Goal: Find contact information: Obtain details needed to contact an individual or organization

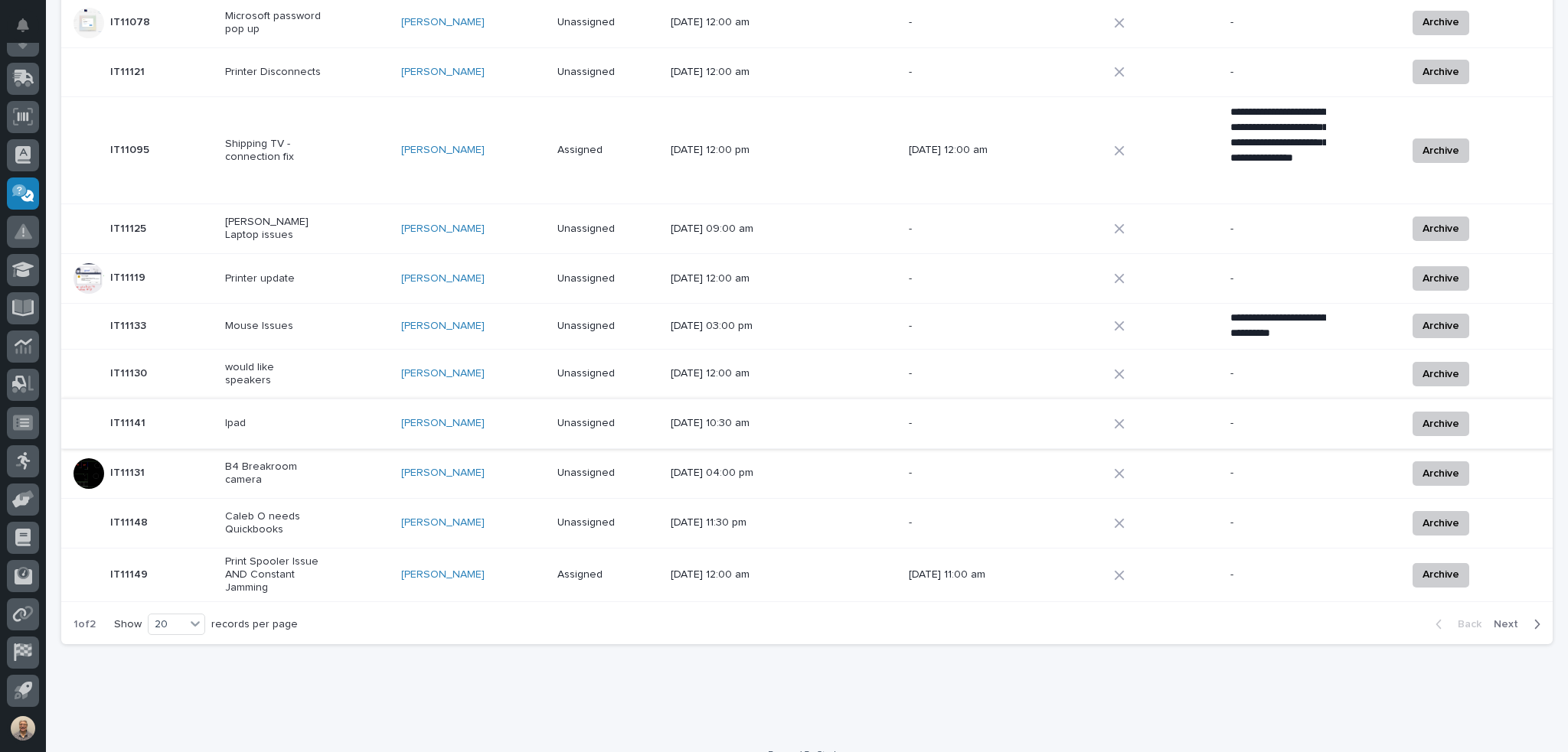
scroll to position [759, 0]
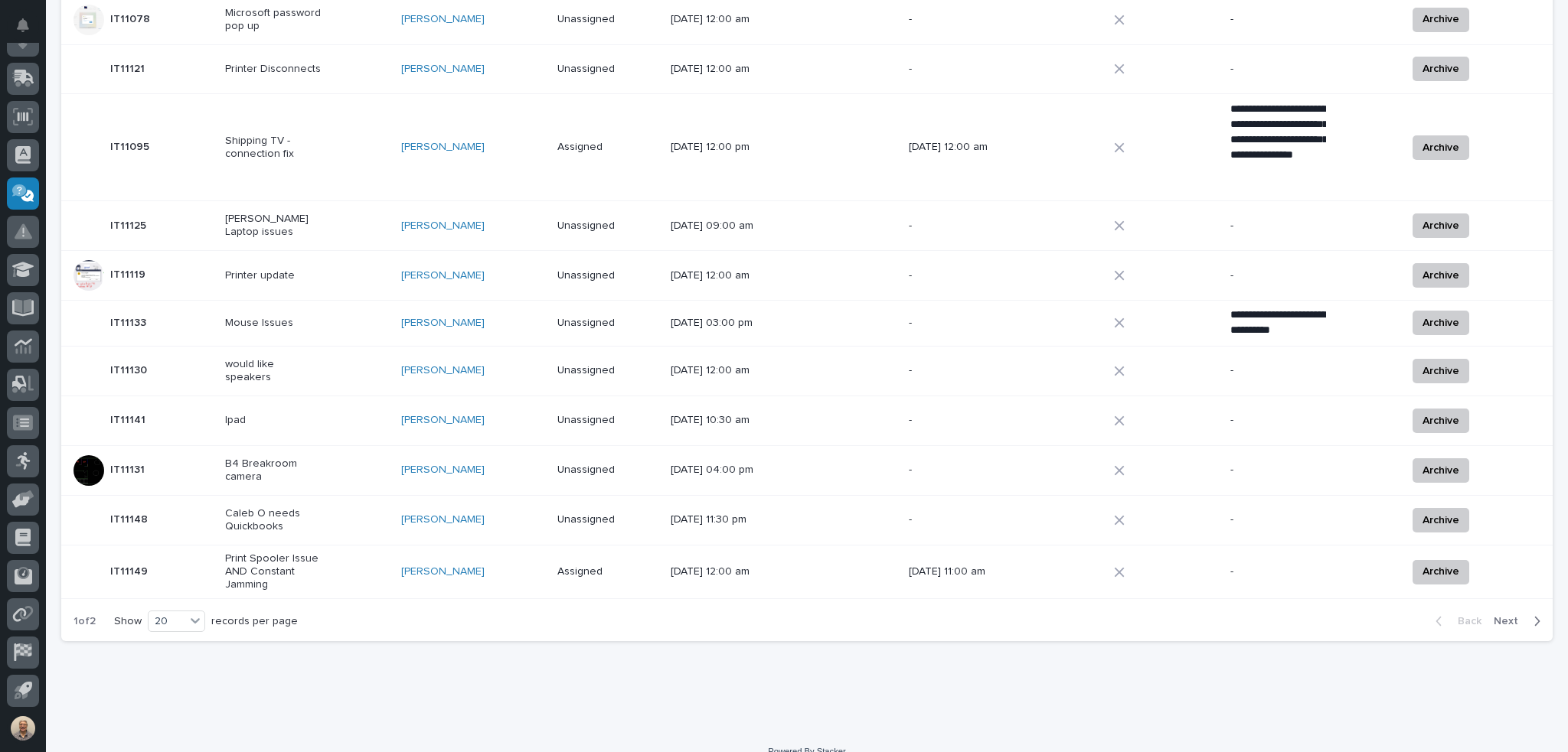
click at [1504, 615] on span "Next" at bounding box center [1511, 622] width 34 height 14
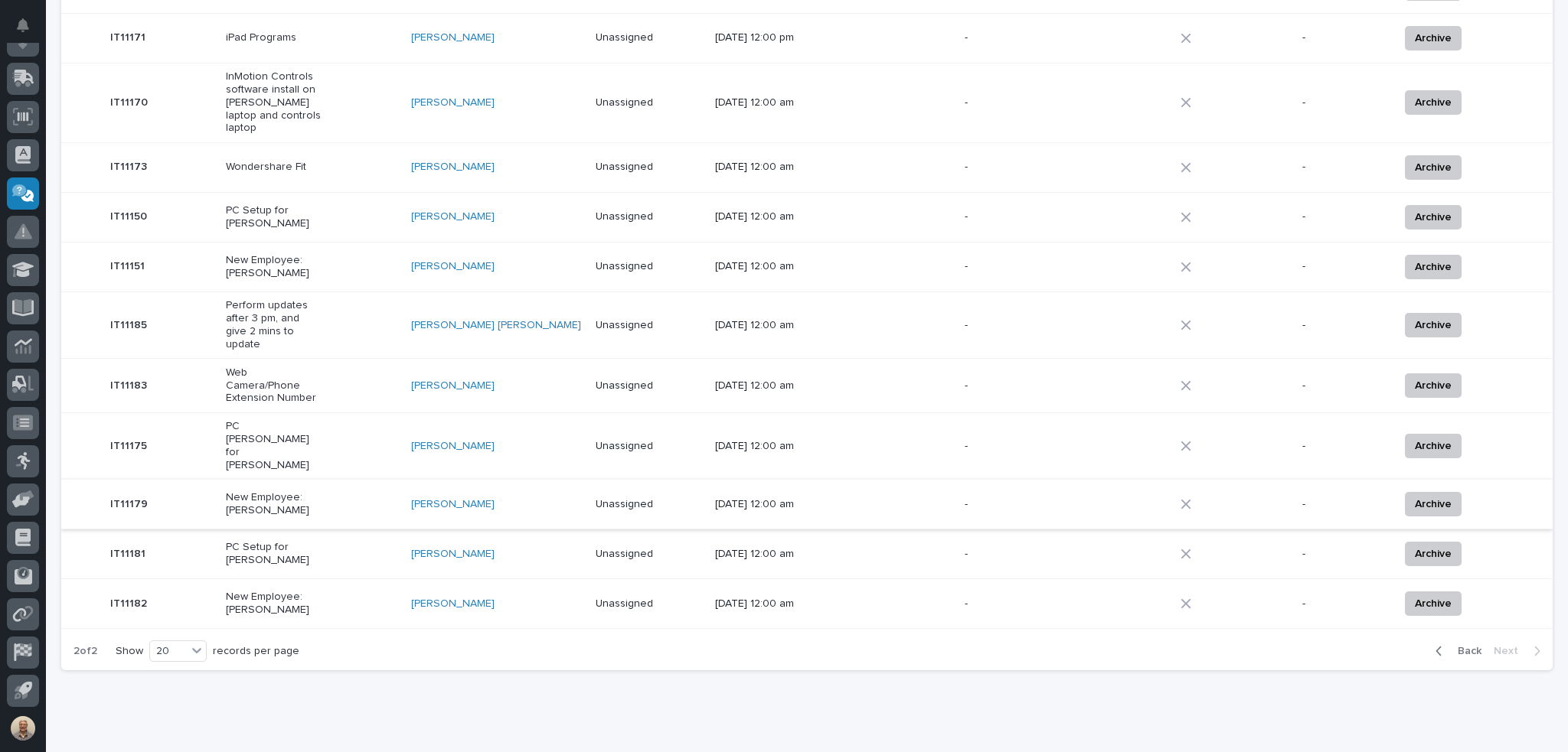
scroll to position [337, 0]
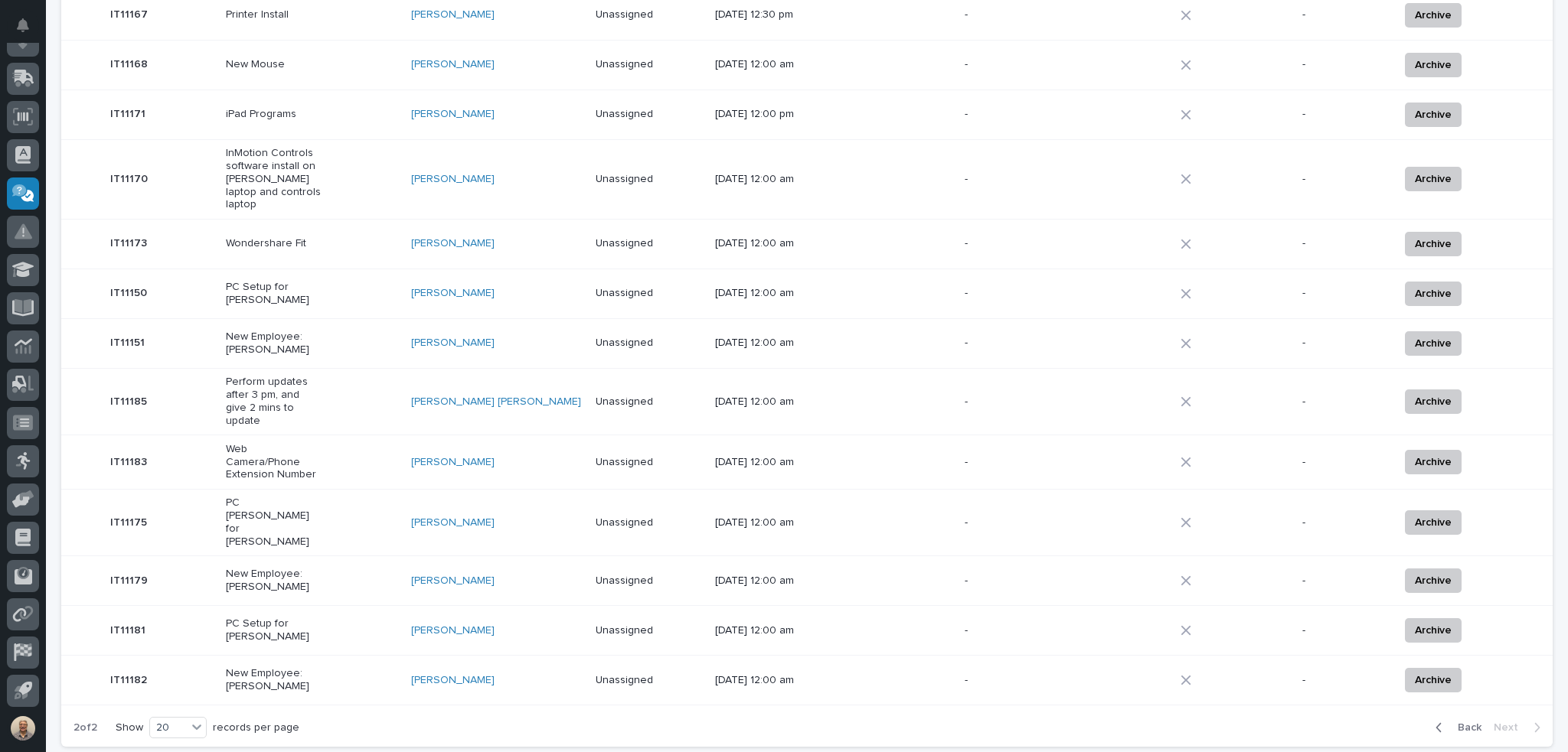
click at [276, 444] on p "Web Camera/Phone Extension Number" at bounding box center [274, 462] width 96 height 39
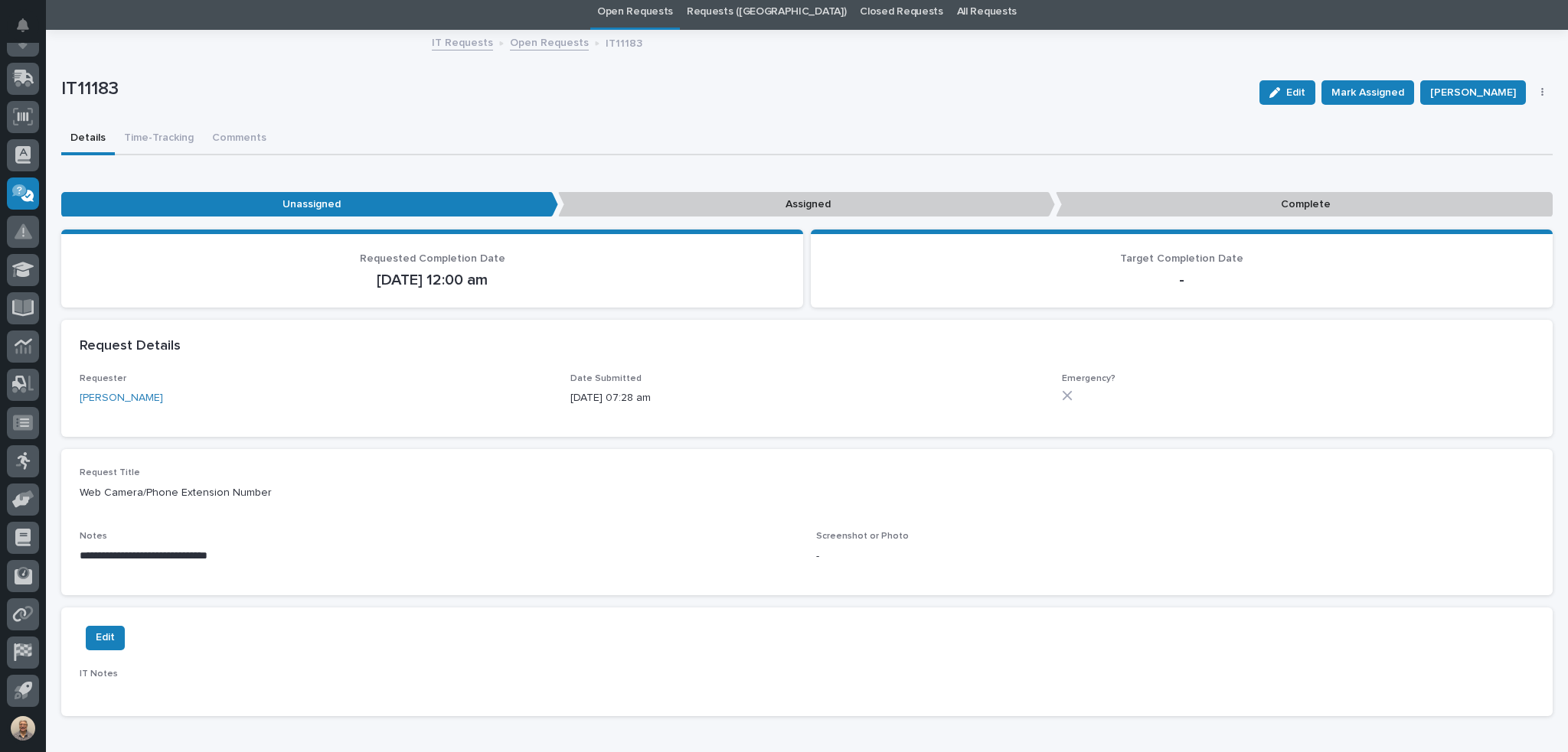
scroll to position [150, 0]
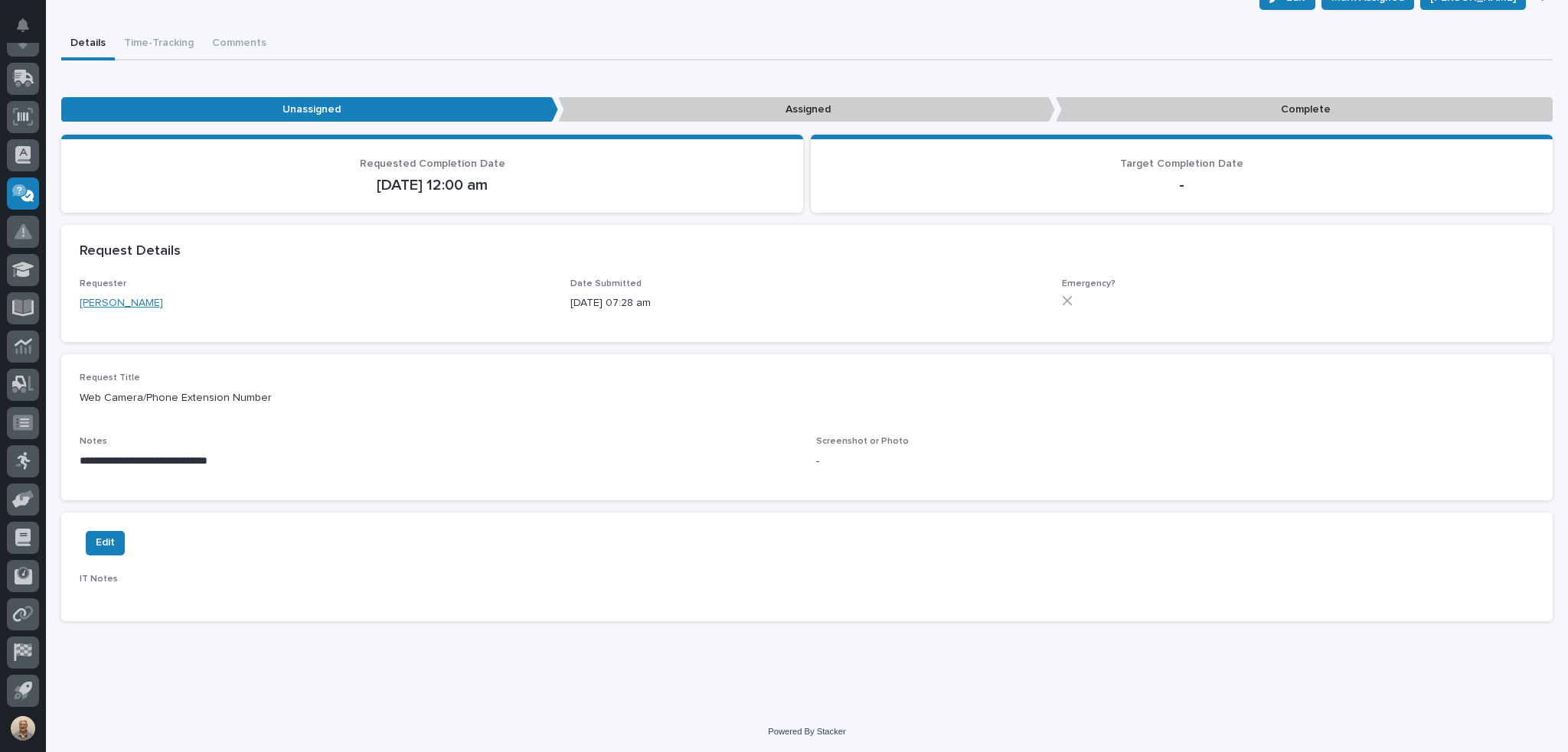
click at [100, 300] on link "[PERSON_NAME]" at bounding box center [122, 303] width 83 height 16
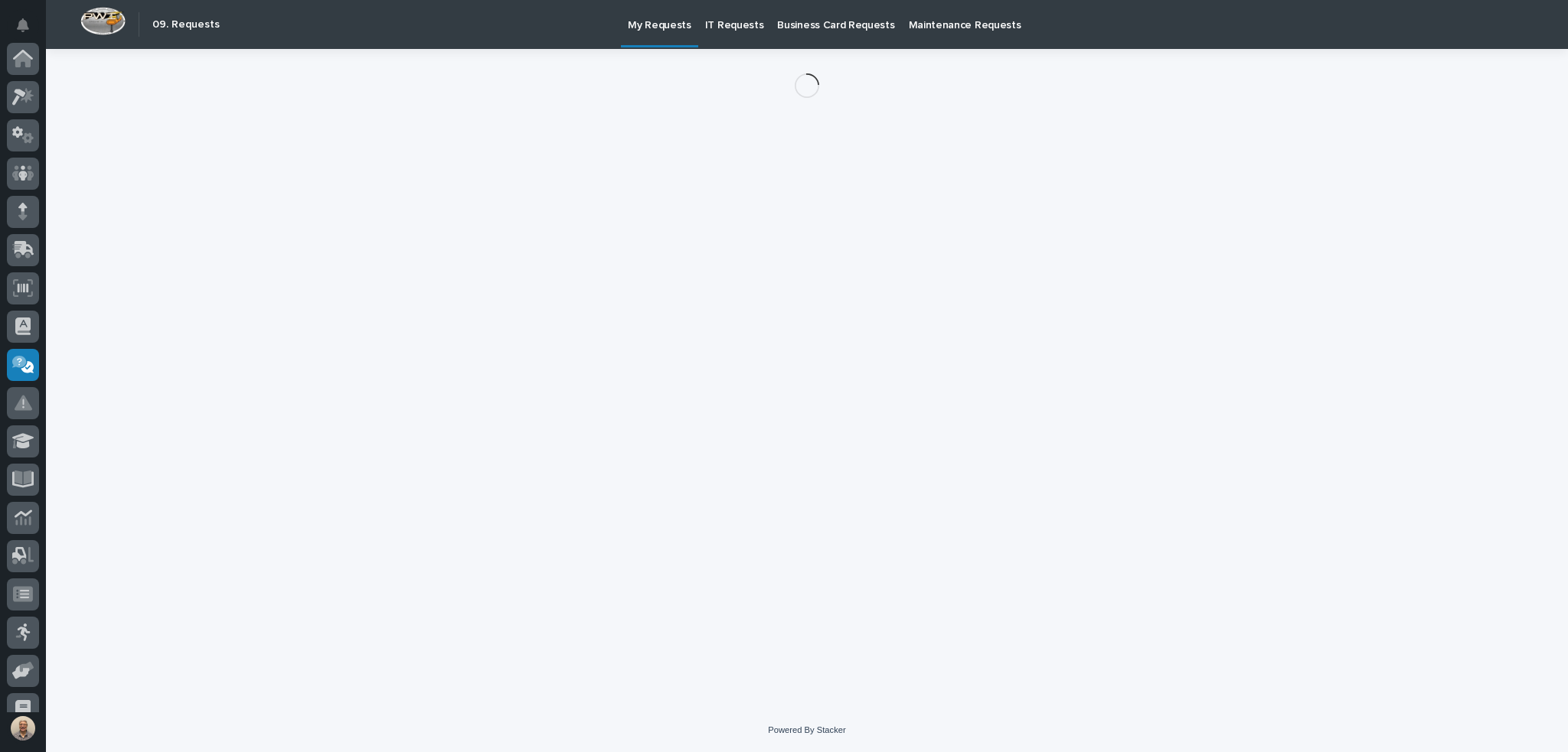
scroll to position [172, 0]
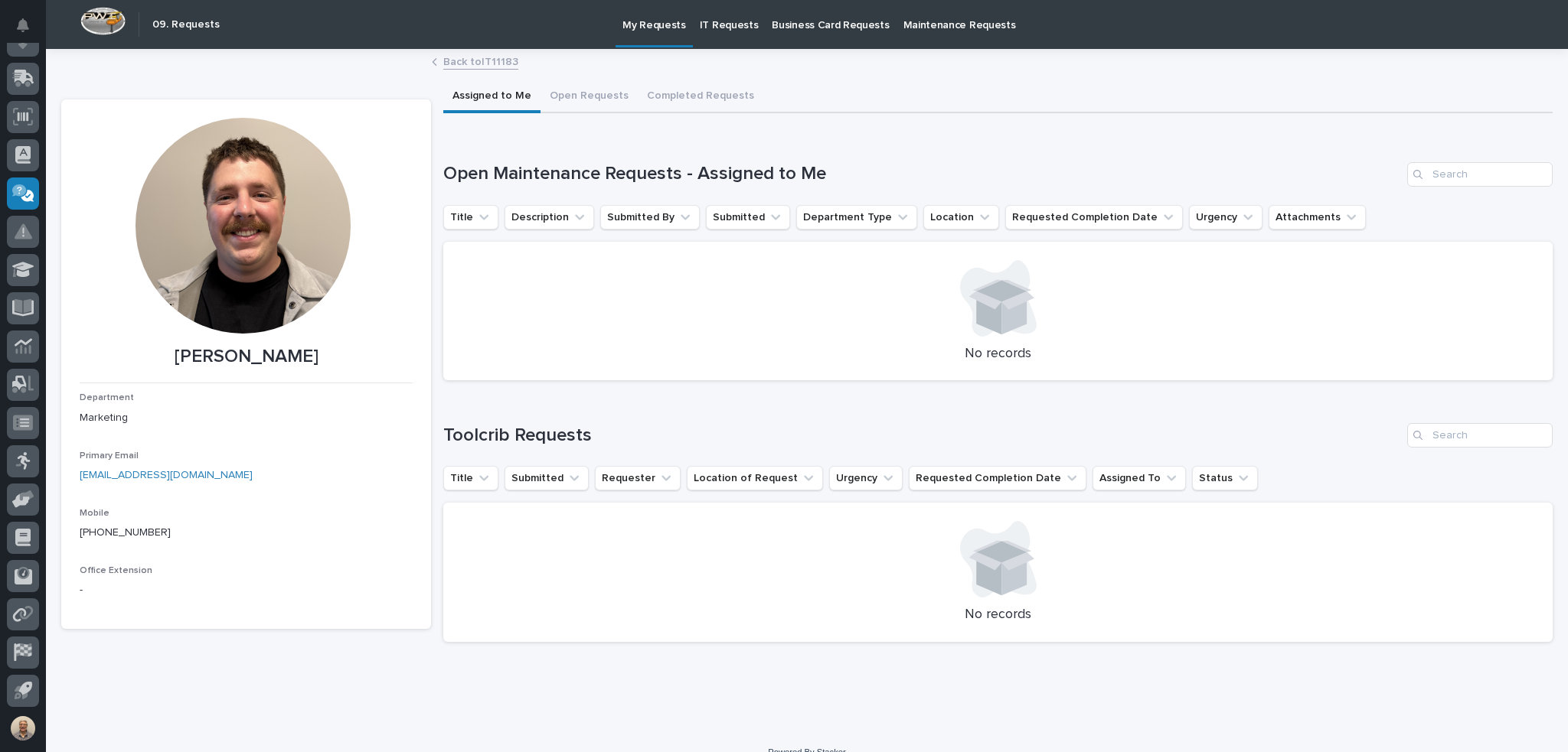
click at [723, 26] on p "IT Requests" at bounding box center [730, 16] width 59 height 33
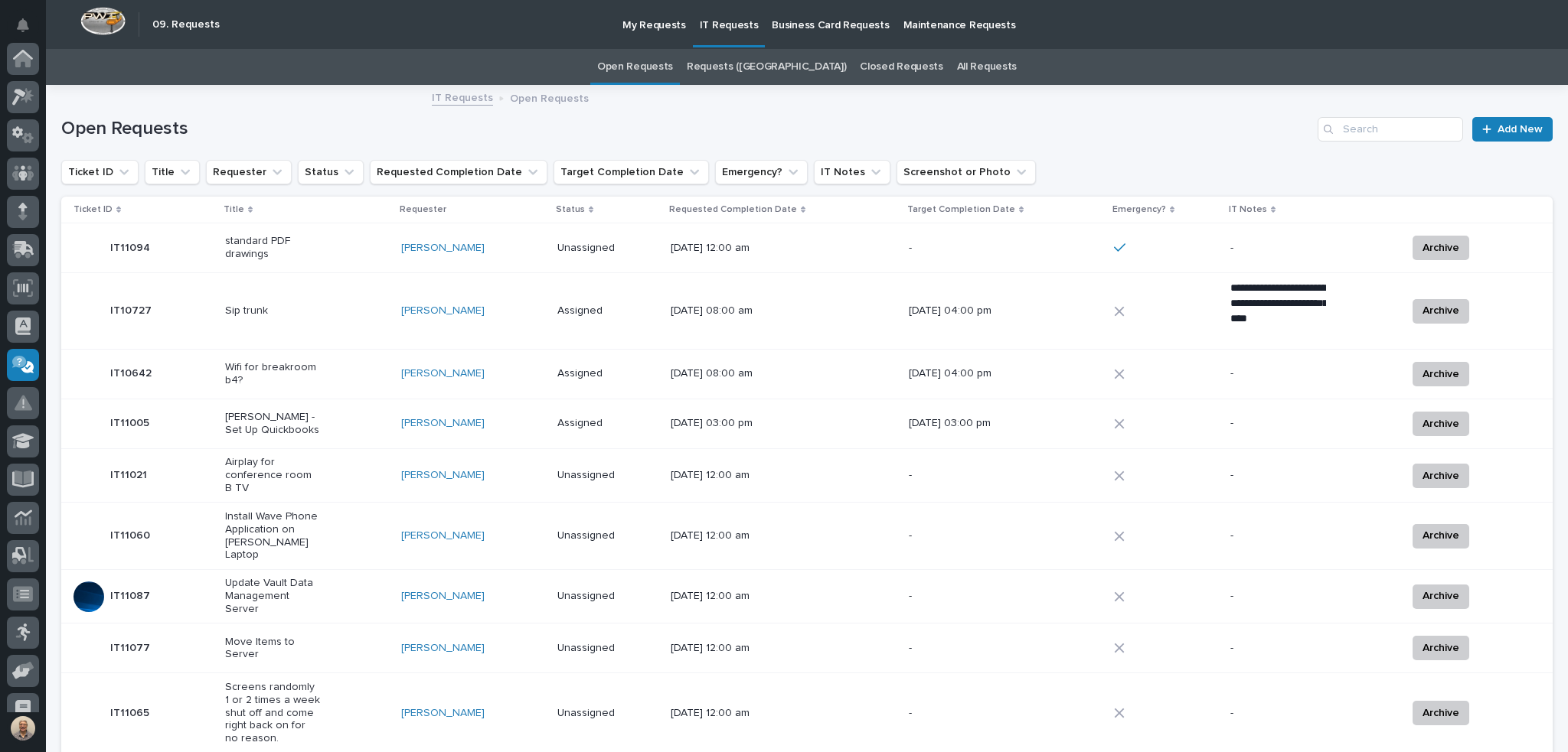
scroll to position [172, 0]
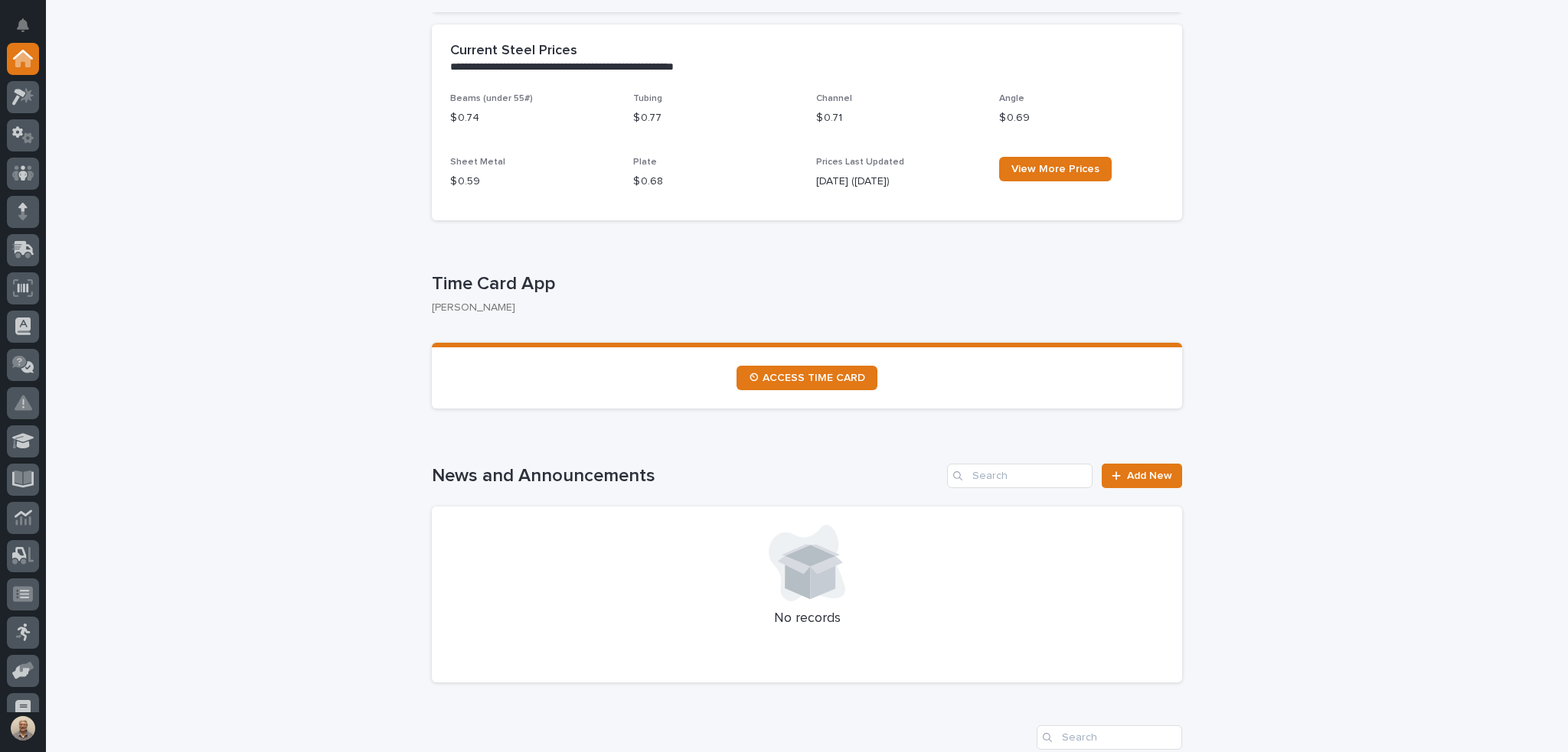
scroll to position [919, 0]
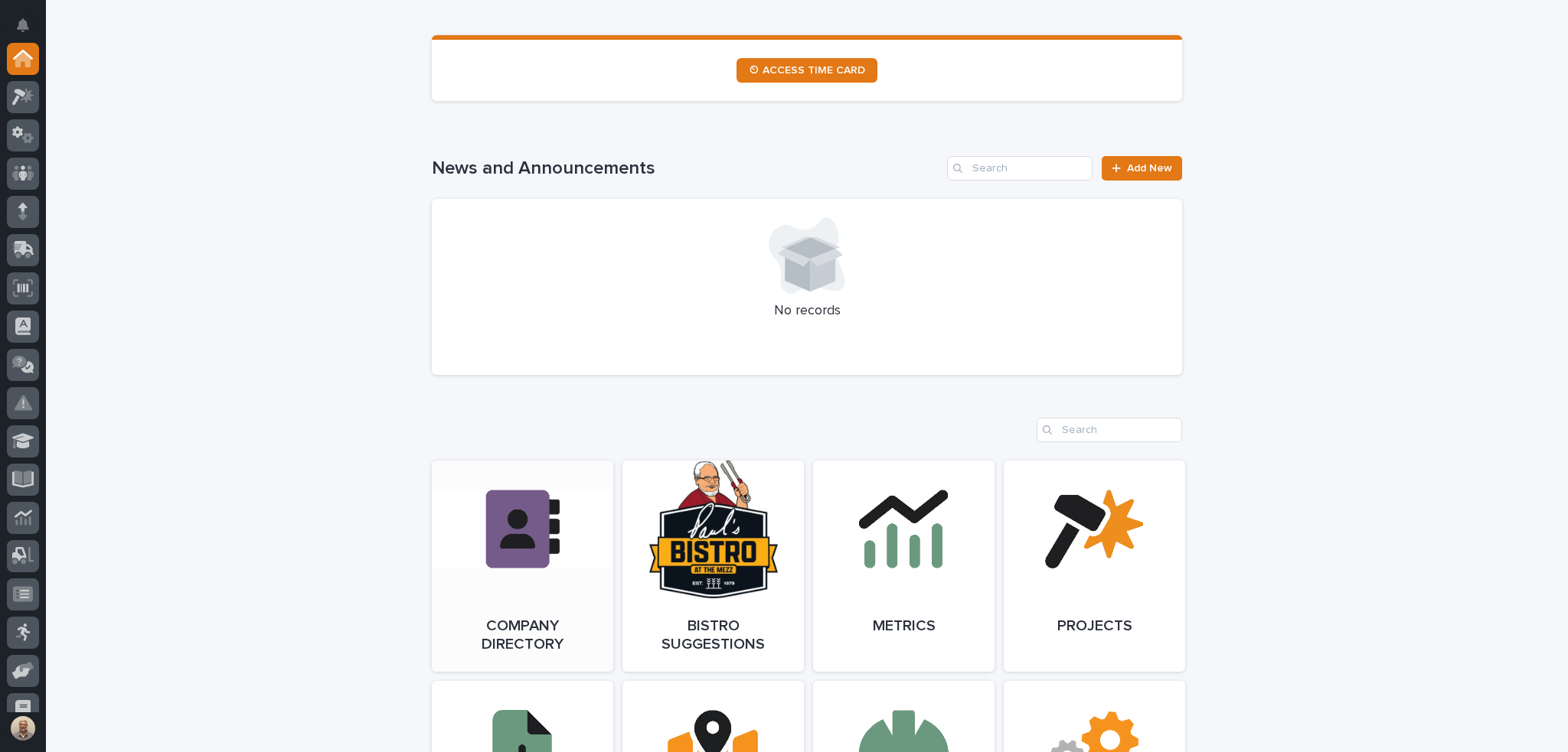
click at [543, 539] on link "Open Link" at bounding box center [523, 566] width 182 height 211
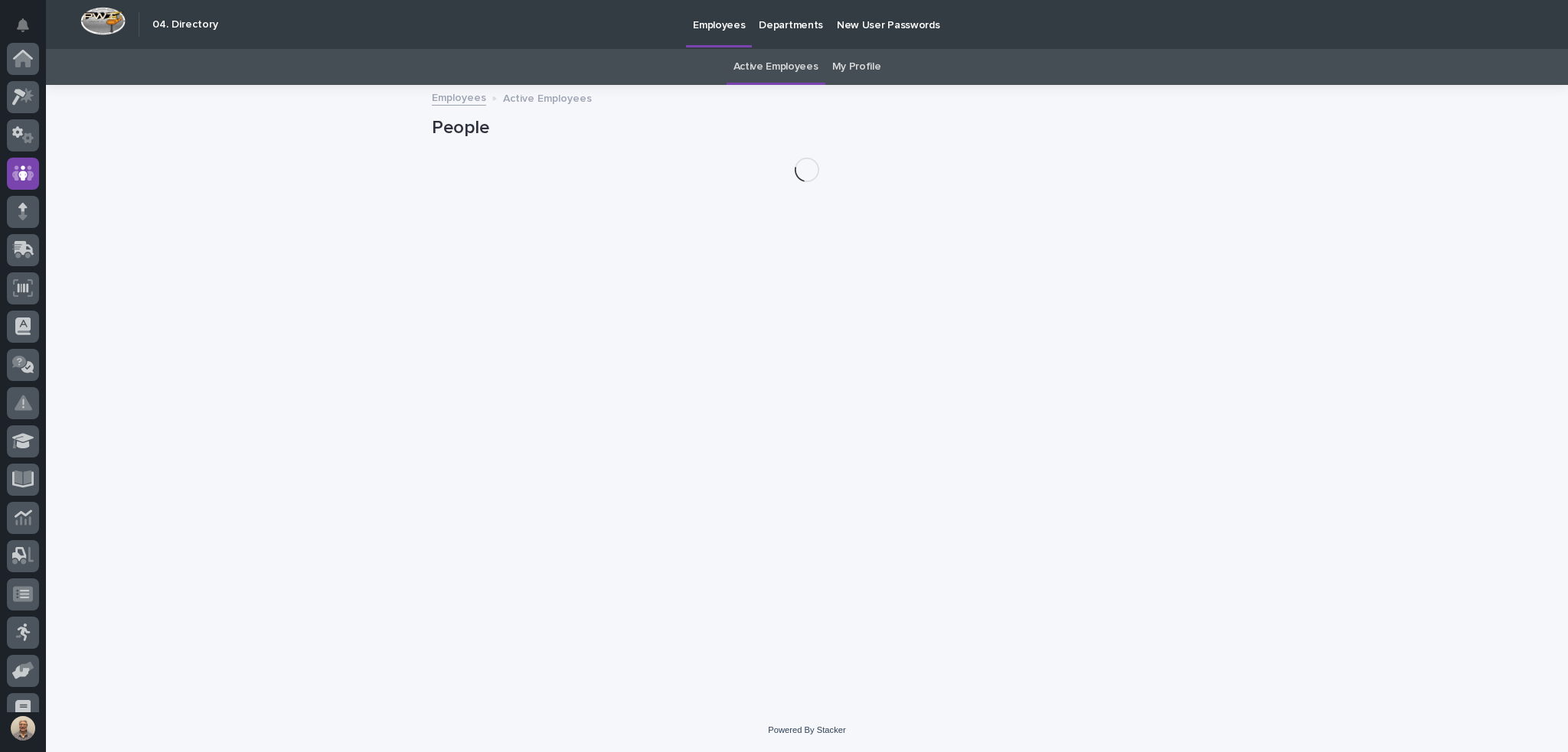
scroll to position [115, 0]
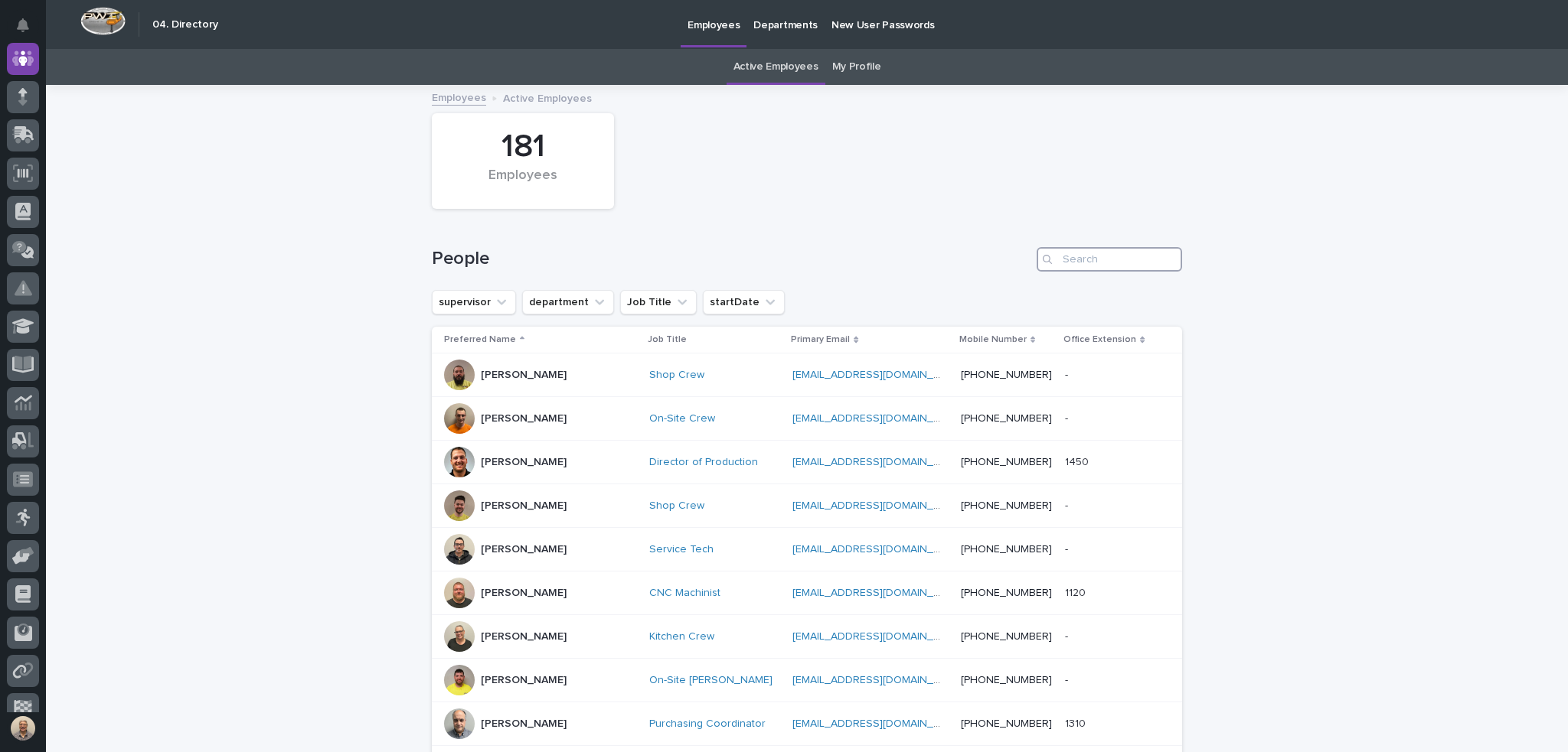
click at [1081, 262] on input "Search" at bounding box center [1109, 259] width 145 height 25
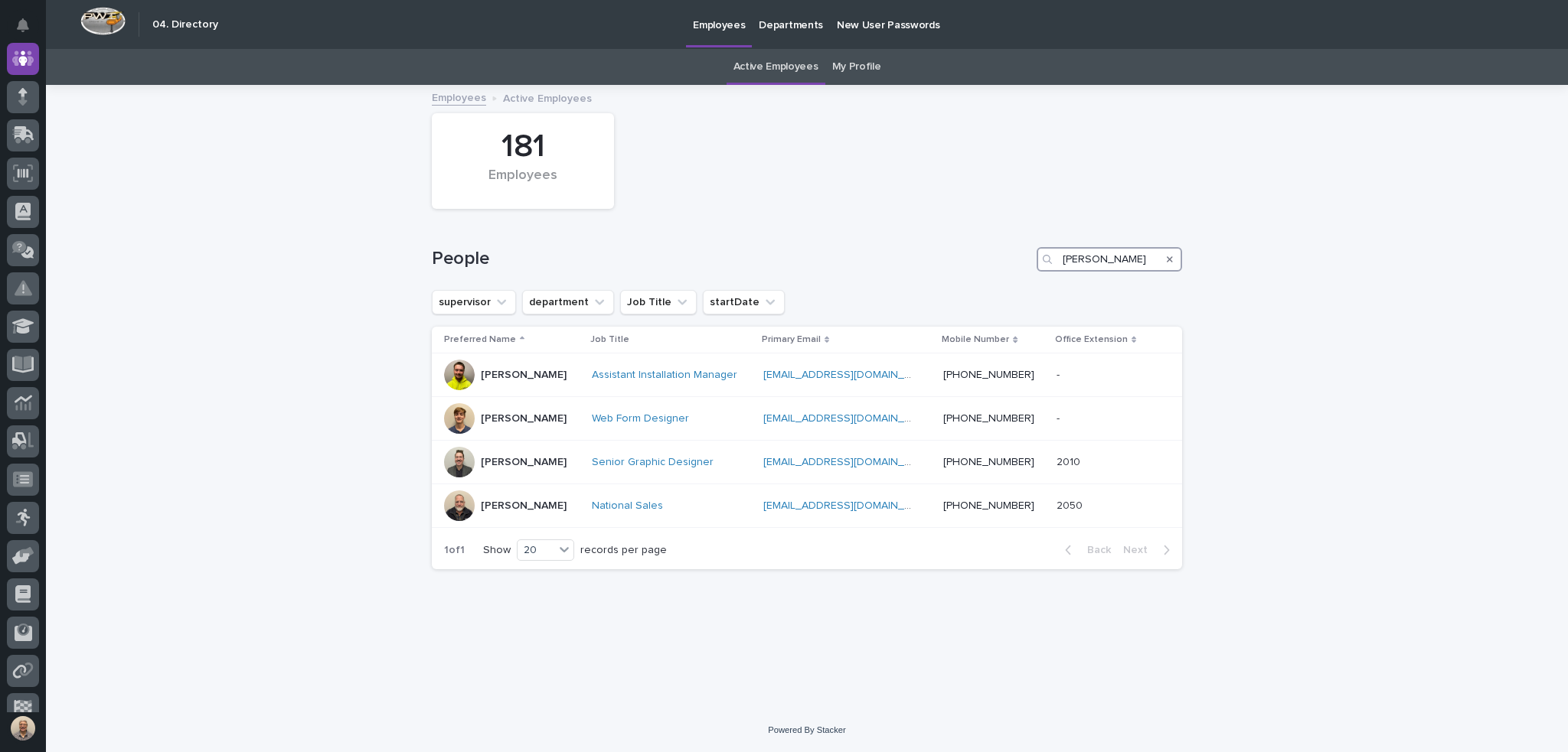
click at [1099, 262] on input "[PERSON_NAME]" at bounding box center [1109, 259] width 145 height 25
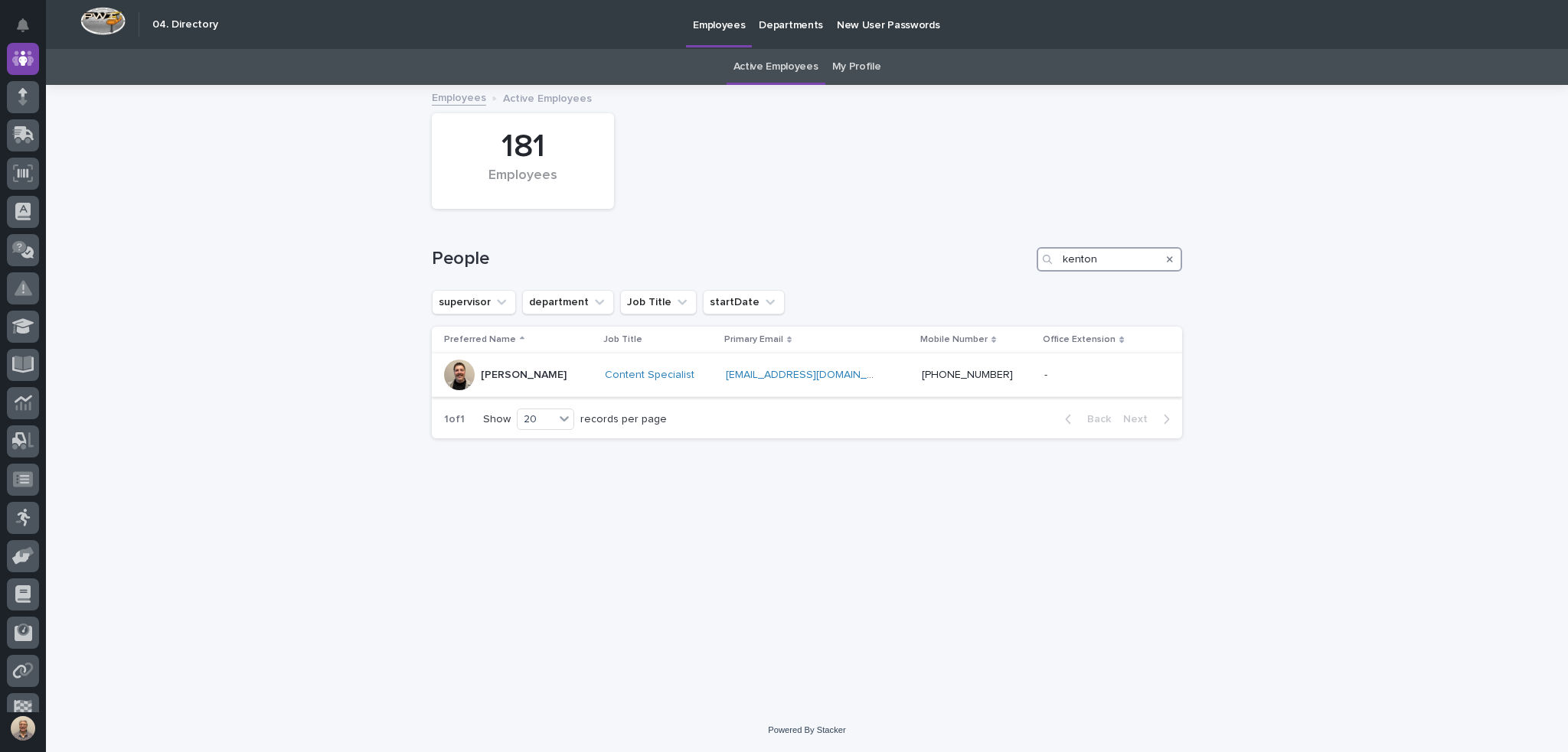
type input "kenton"
click at [542, 367] on div "[PERSON_NAME]" at bounding box center [523, 374] width 86 height 16
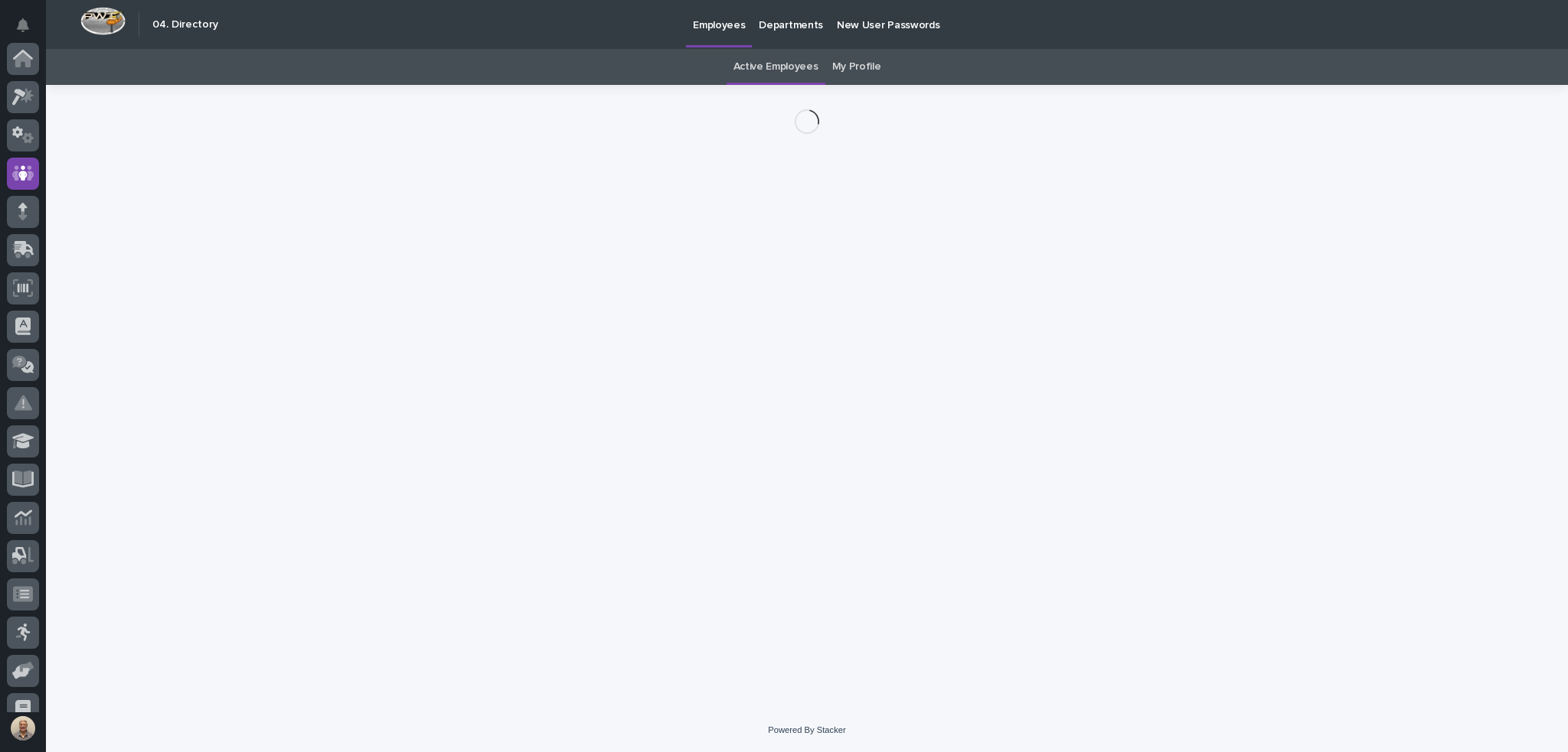
scroll to position [115, 0]
